Goal: Information Seeking & Learning: Find specific fact

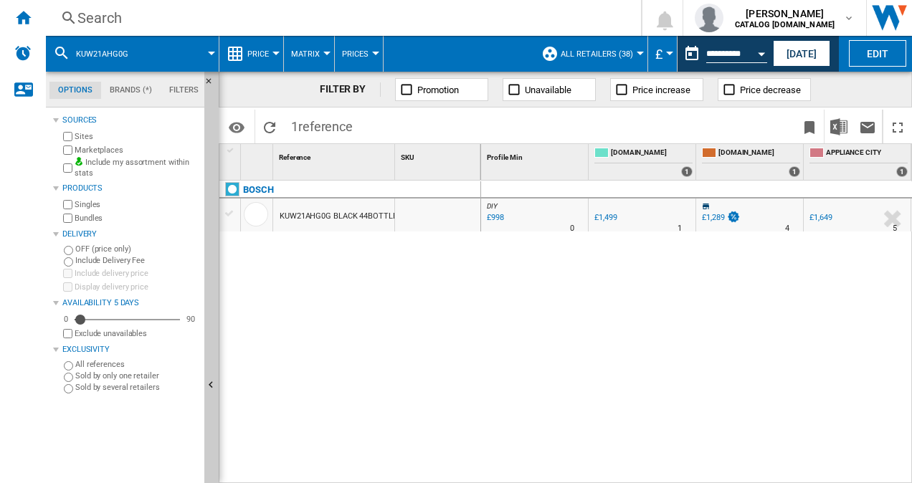
click at [257, 11] on div "Search" at bounding box center [340, 18] width 526 height 20
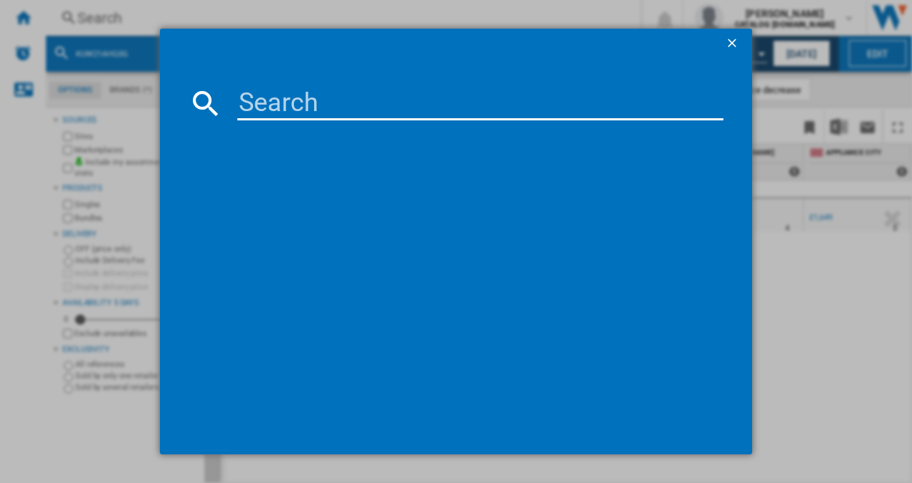
click at [247, 106] on input at bounding box center [480, 103] width 487 height 34
type input "RXB659E6NU"
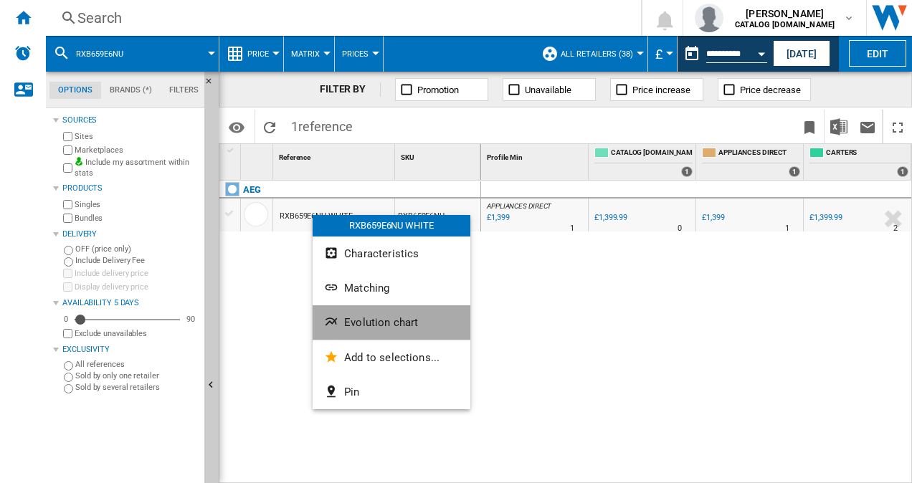
click at [404, 324] on span "Evolution chart" at bounding box center [381, 322] width 74 height 13
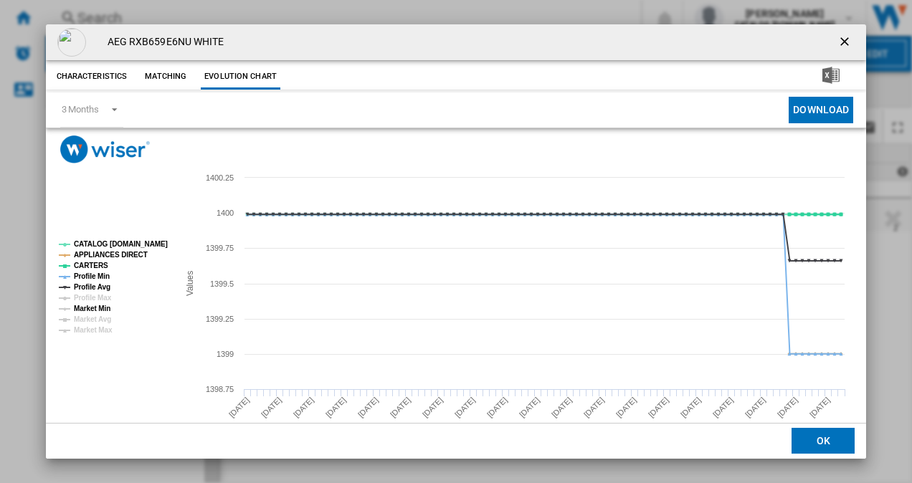
click at [98, 309] on tspan "Market Min" at bounding box center [92, 309] width 37 height 8
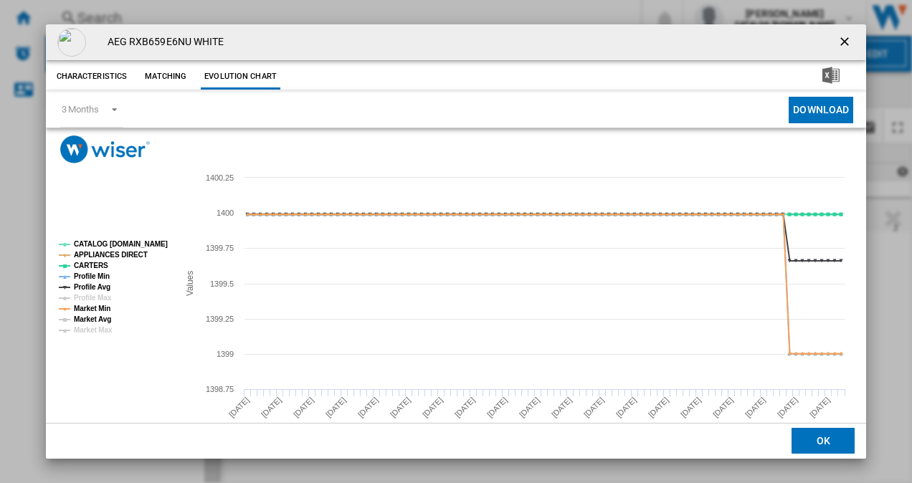
click at [97, 319] on tspan "Market Avg" at bounding box center [92, 319] width 37 height 8
click at [837, 42] on ng-md-icon "getI18NText('BUTTONS.CLOSE_DIALOG')" at bounding box center [845, 42] width 17 height 17
